Goal: Find specific page/section: Find specific page/section

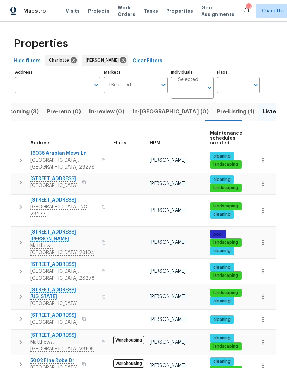
click at [217, 107] on span "Pre-Listing (1)" at bounding box center [235, 112] width 37 height 10
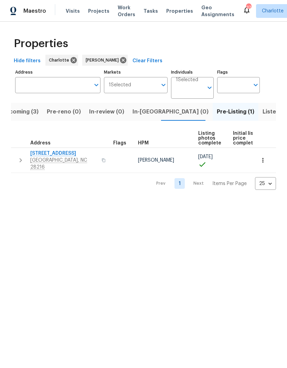
click at [201, 8] on span "Geo Assignments" at bounding box center [217, 11] width 33 height 14
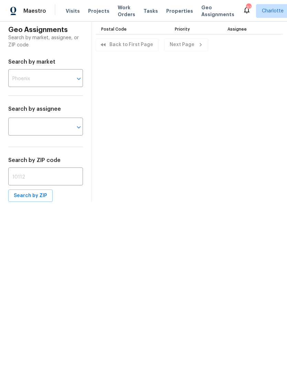
click at [173, 12] on span "Properties" at bounding box center [179, 11] width 27 height 7
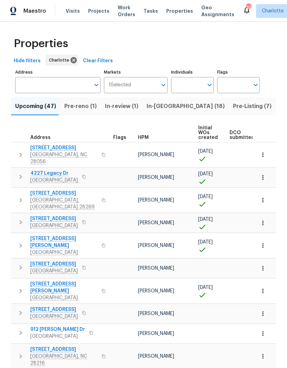
click at [188, 91] on input "Individuals" at bounding box center [187, 85] width 32 height 16
type input "[PERSON_NAME]"
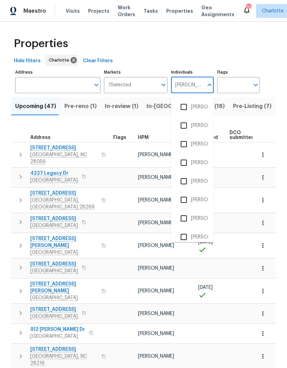
click at [186, 162] on input "checkbox" at bounding box center [183, 162] width 14 height 14
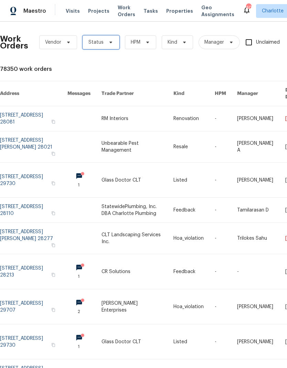
click at [112, 45] on span "Status" at bounding box center [101, 42] width 37 height 14
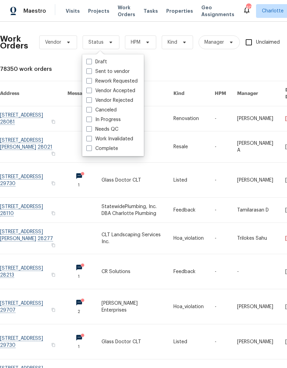
click at [114, 131] on label "Needs QC" at bounding box center [102, 129] width 32 height 7
click at [91, 130] on input "Needs QC" at bounding box center [88, 128] width 4 height 4
checkbox input "true"
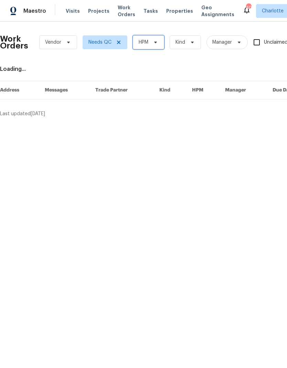
click at [152, 44] on span at bounding box center [155, 43] width 8 height 6
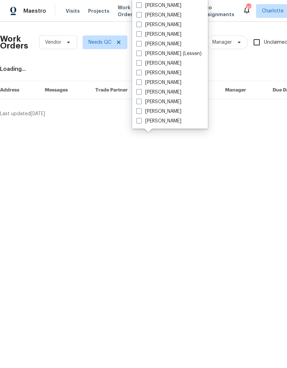
scroll to position [85, 0]
click at [162, 120] on label "[PERSON_NAME]" at bounding box center [158, 121] width 45 height 7
click at [141, 120] on input "[PERSON_NAME]" at bounding box center [138, 120] width 4 height 4
checkbox input "true"
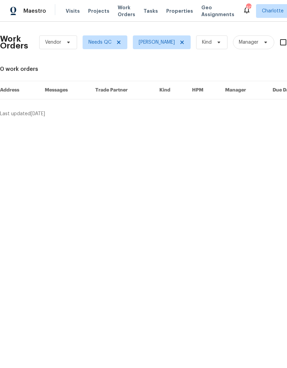
click at [32, 9] on span "Maestro" at bounding box center [34, 11] width 23 height 7
